Goal: Information Seeking & Learning: Learn about a topic

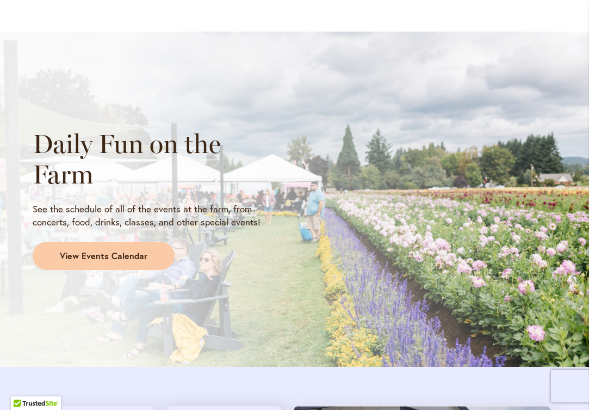
scroll to position [919, 0]
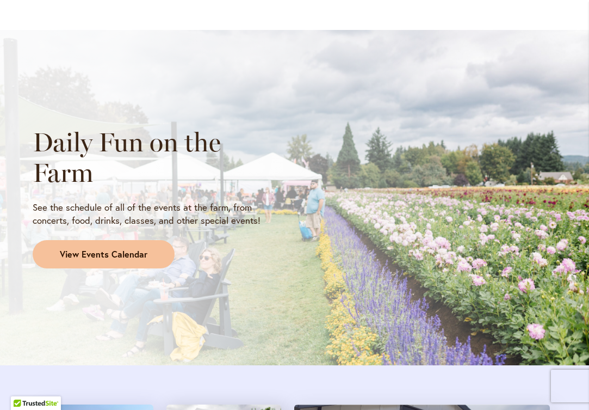
click at [133, 250] on span "View Events Calendar" at bounding box center [104, 254] width 88 height 13
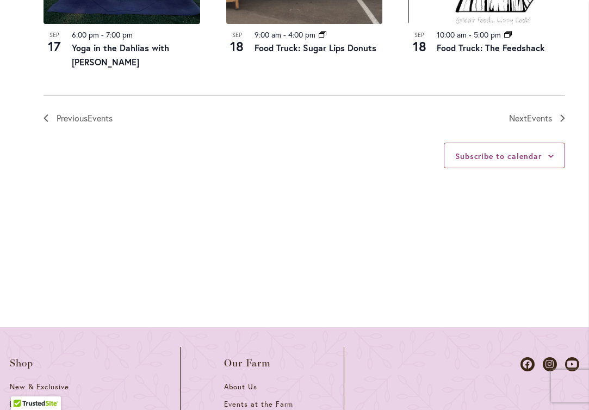
scroll to position [1452, 0]
click at [529, 112] on span "Events" at bounding box center [539, 117] width 25 height 11
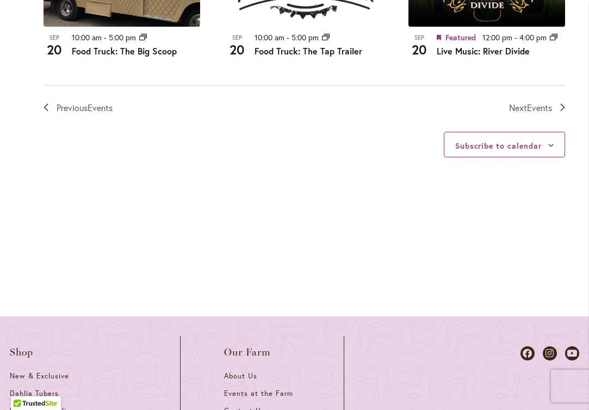
scroll to position [1420, 0]
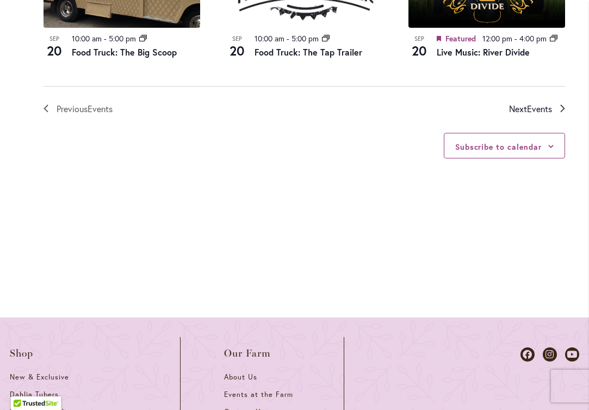
click at [529, 103] on span "Events" at bounding box center [539, 108] width 25 height 11
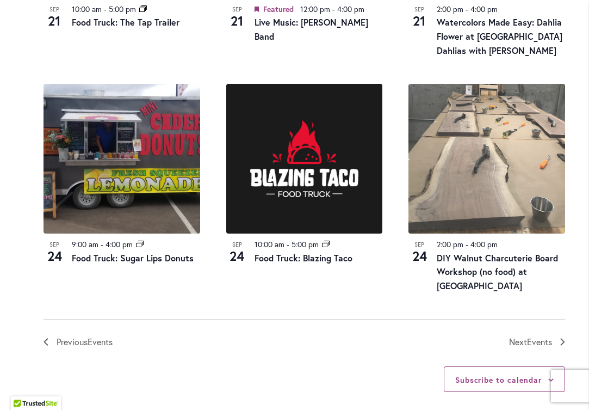
scroll to position [1270, 0]
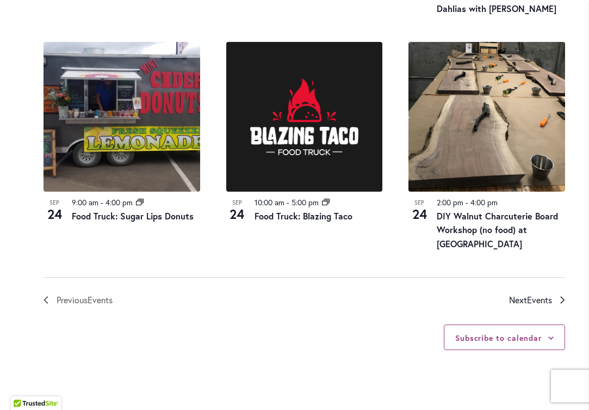
click at [525, 293] on span "Next Events" at bounding box center [530, 300] width 43 height 14
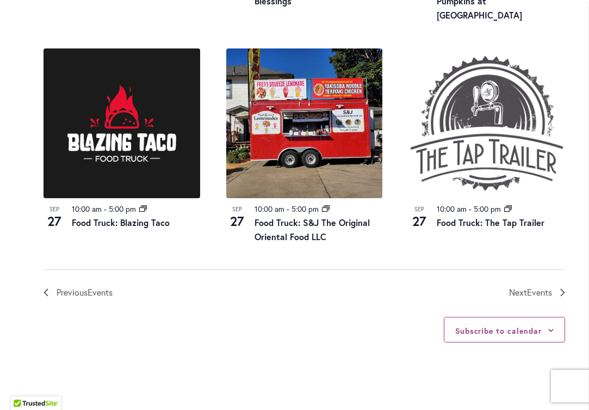
scroll to position [1348, 0]
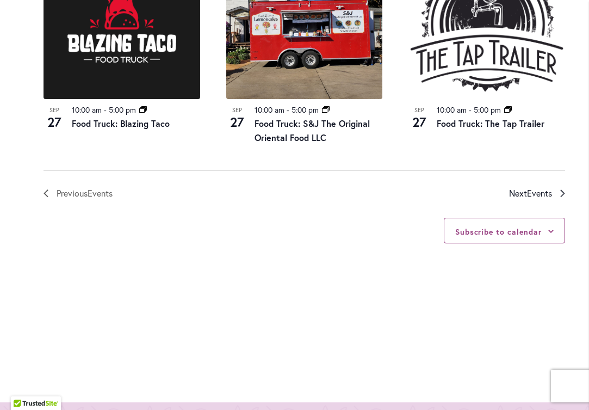
click at [532, 187] on span "Events" at bounding box center [539, 192] width 25 height 11
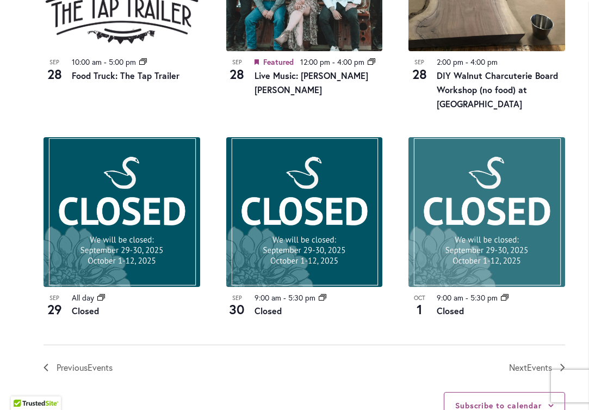
scroll to position [1212, 0]
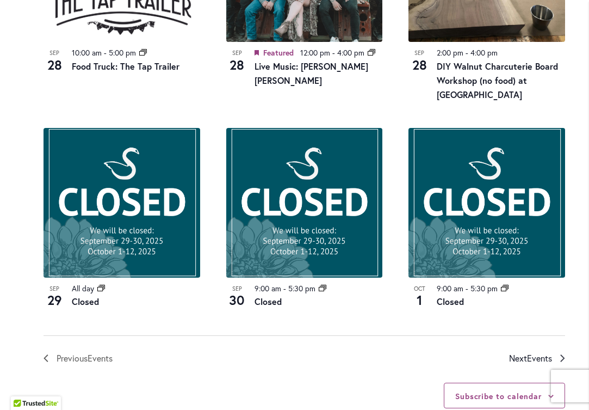
click at [533, 352] on span "Events" at bounding box center [539, 357] width 25 height 11
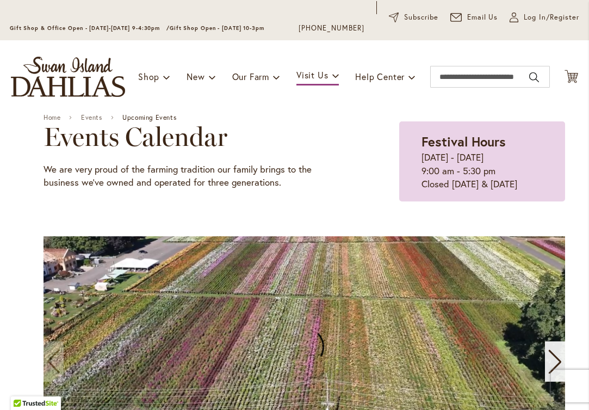
scroll to position [63, 0]
